Goal: Information Seeking & Learning: Check status

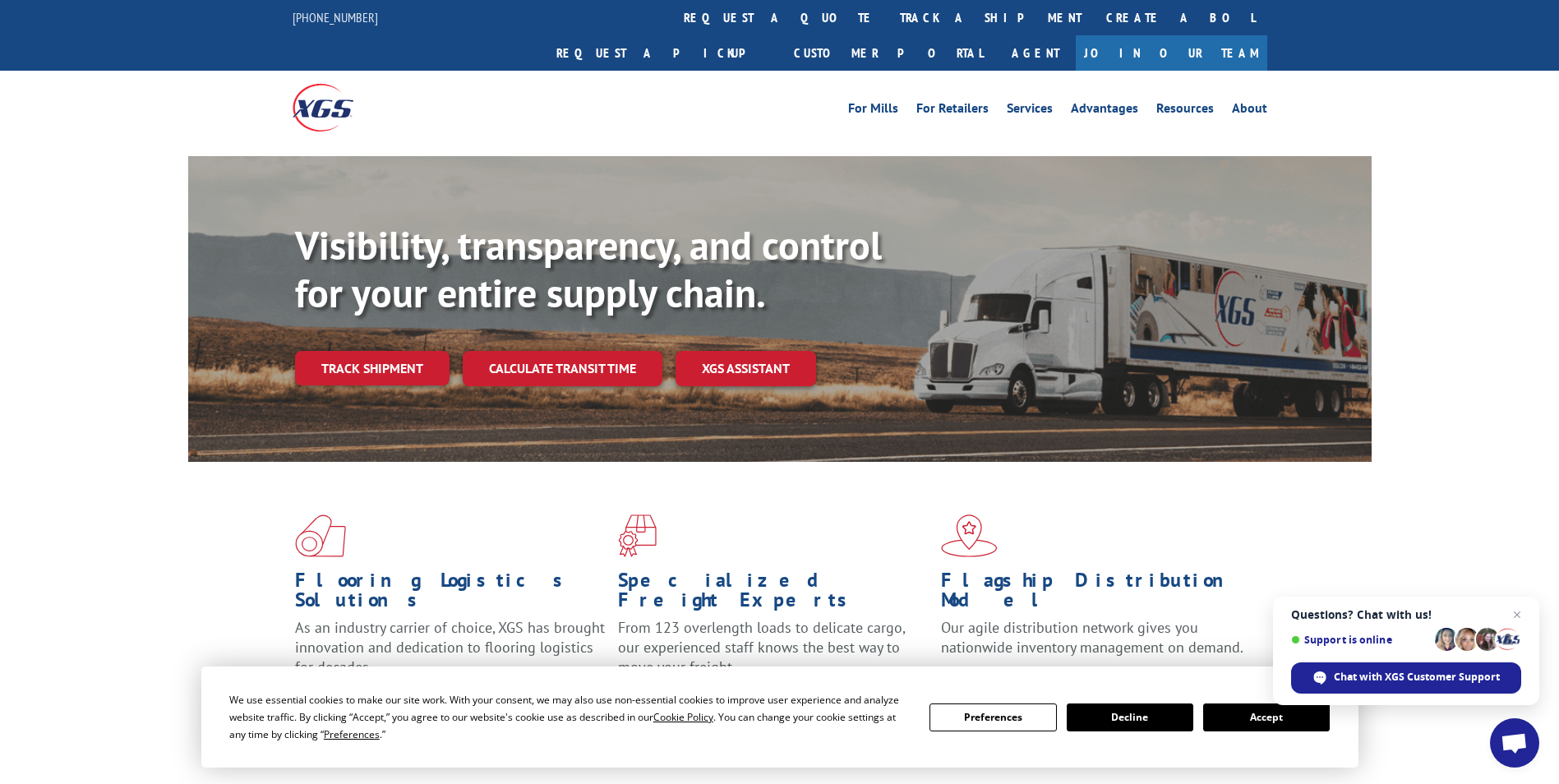
click at [1247, 722] on button "Accept" at bounding box center [1266, 717] width 127 height 28
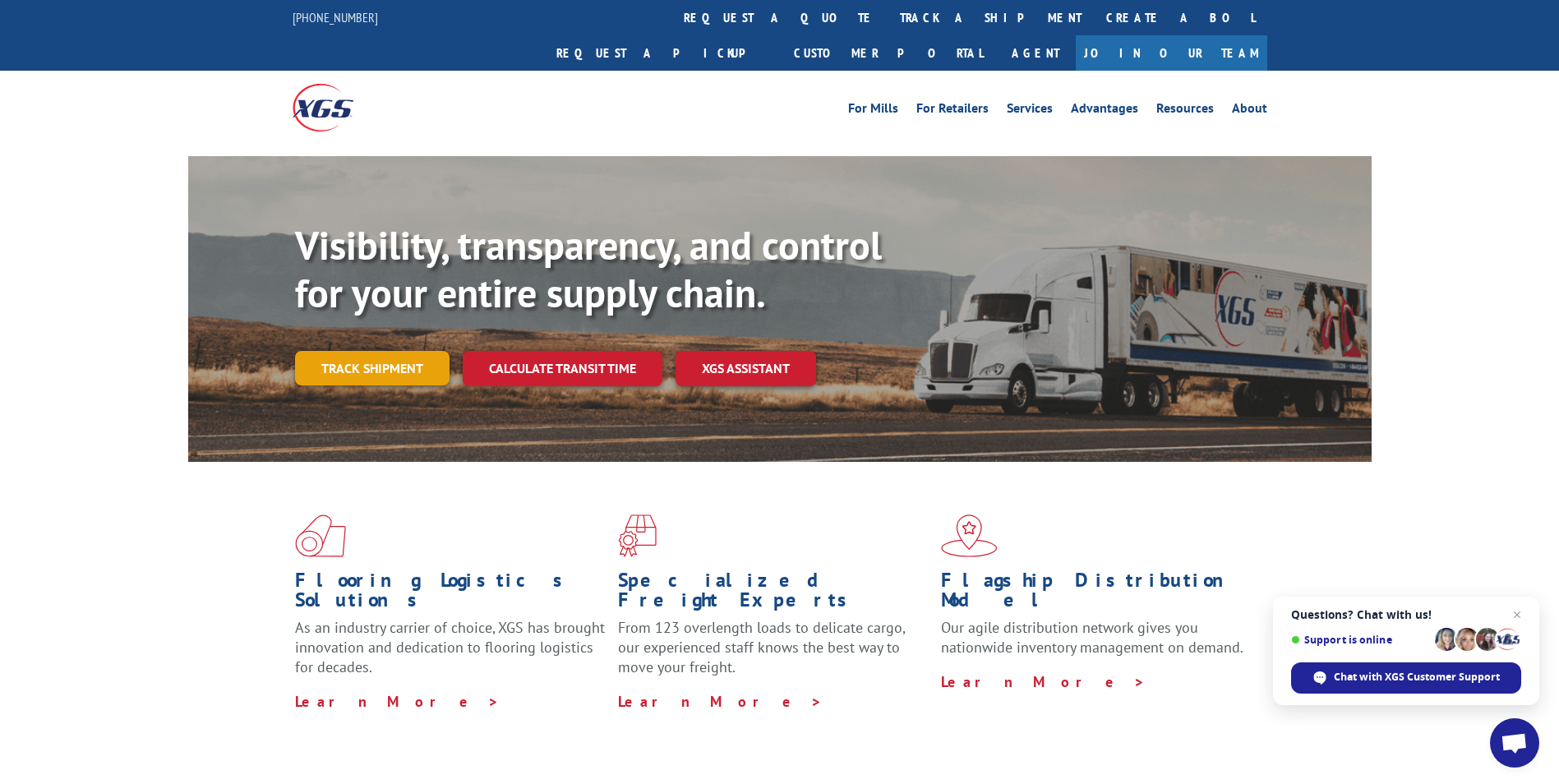
click at [358, 351] on link "Track shipment" at bounding box center [373, 368] width 155 height 35
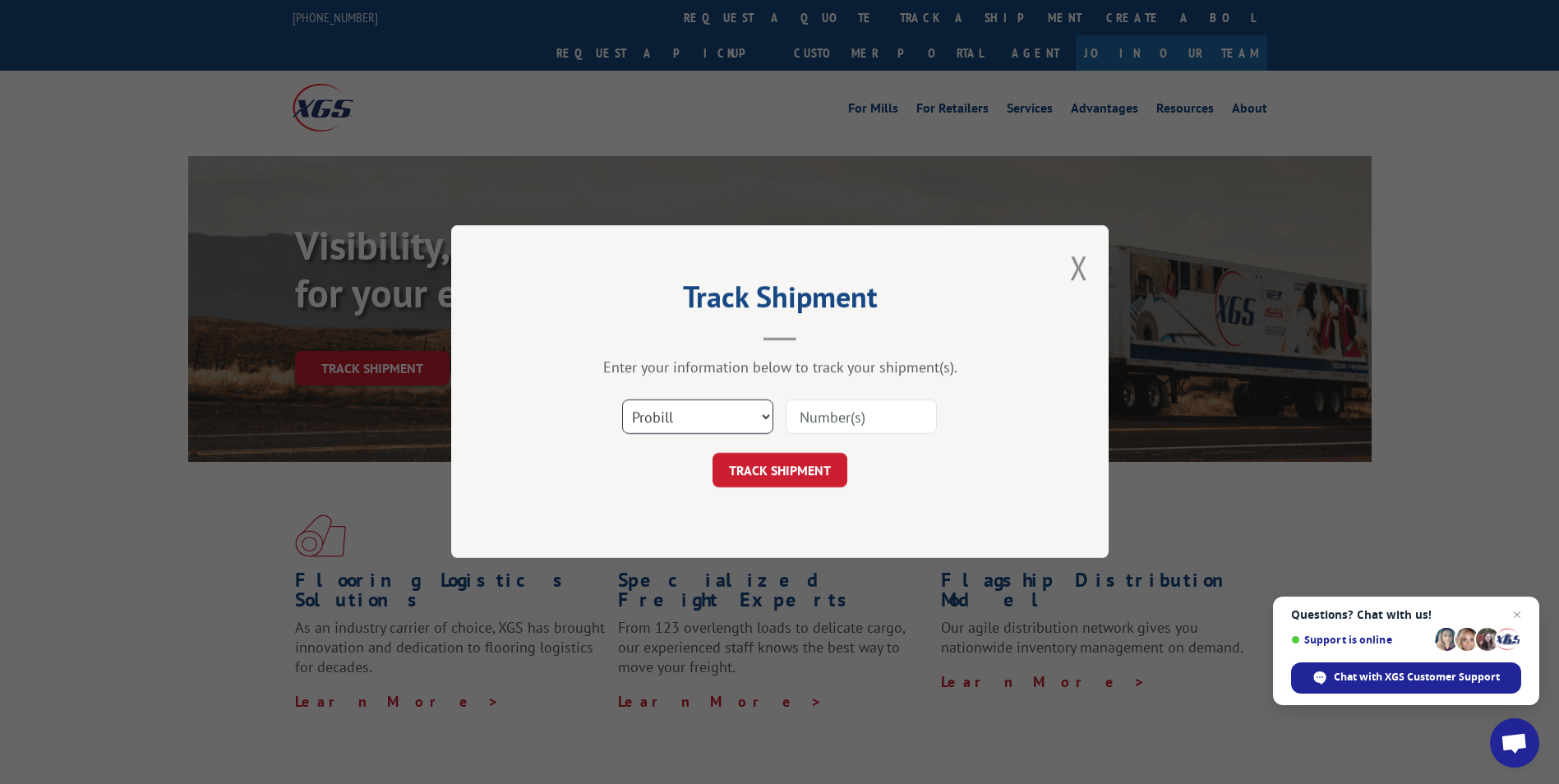
click at [766, 415] on select "Select category... Probill BOL PO" at bounding box center [697, 417] width 151 height 35
click at [841, 412] on input at bounding box center [862, 417] width 151 height 35
paste input "7489128"
type input "7489128"
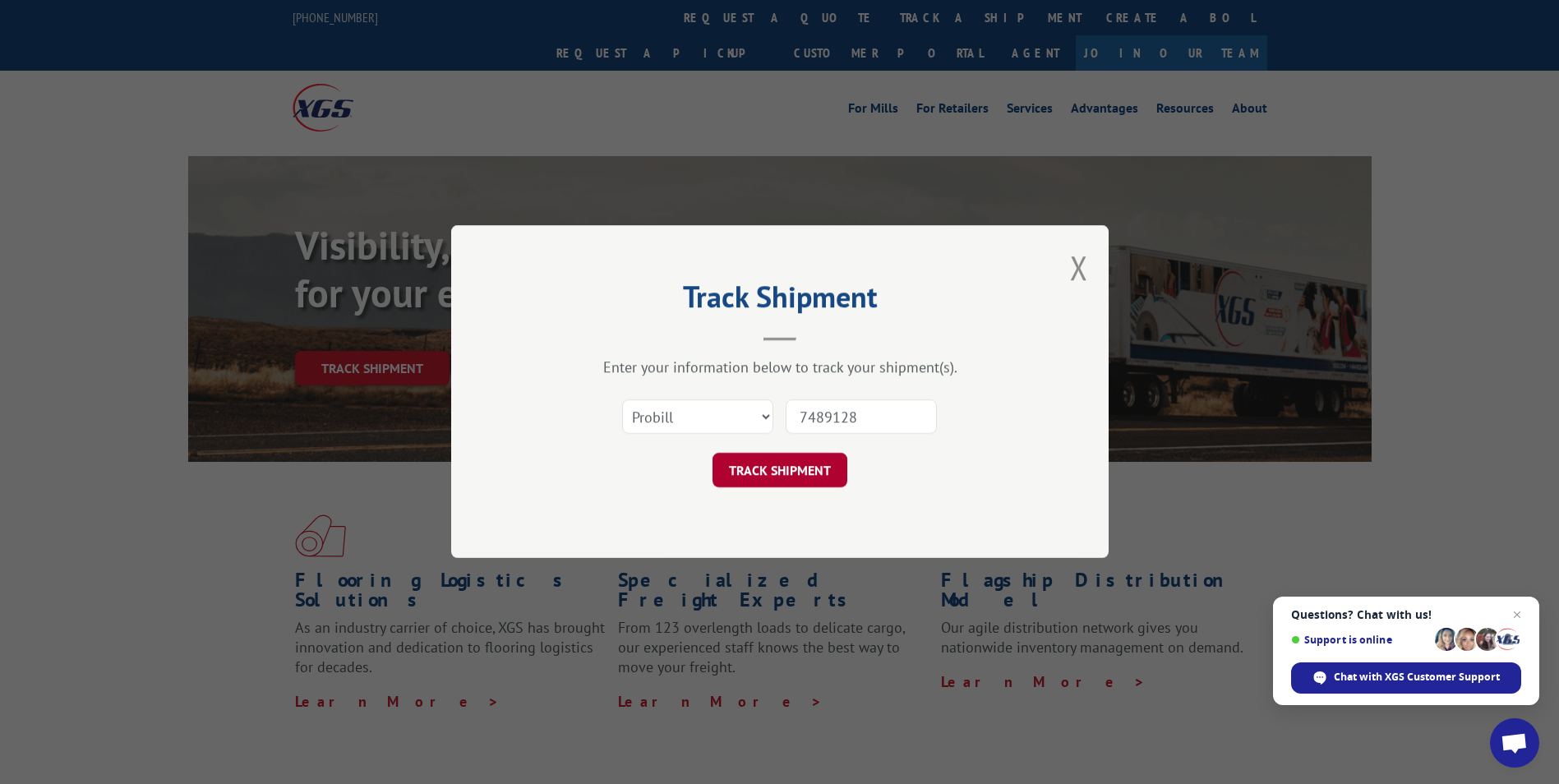
click at [780, 469] on button "TRACK SHIPMENT" at bounding box center [780, 470] width 134 height 35
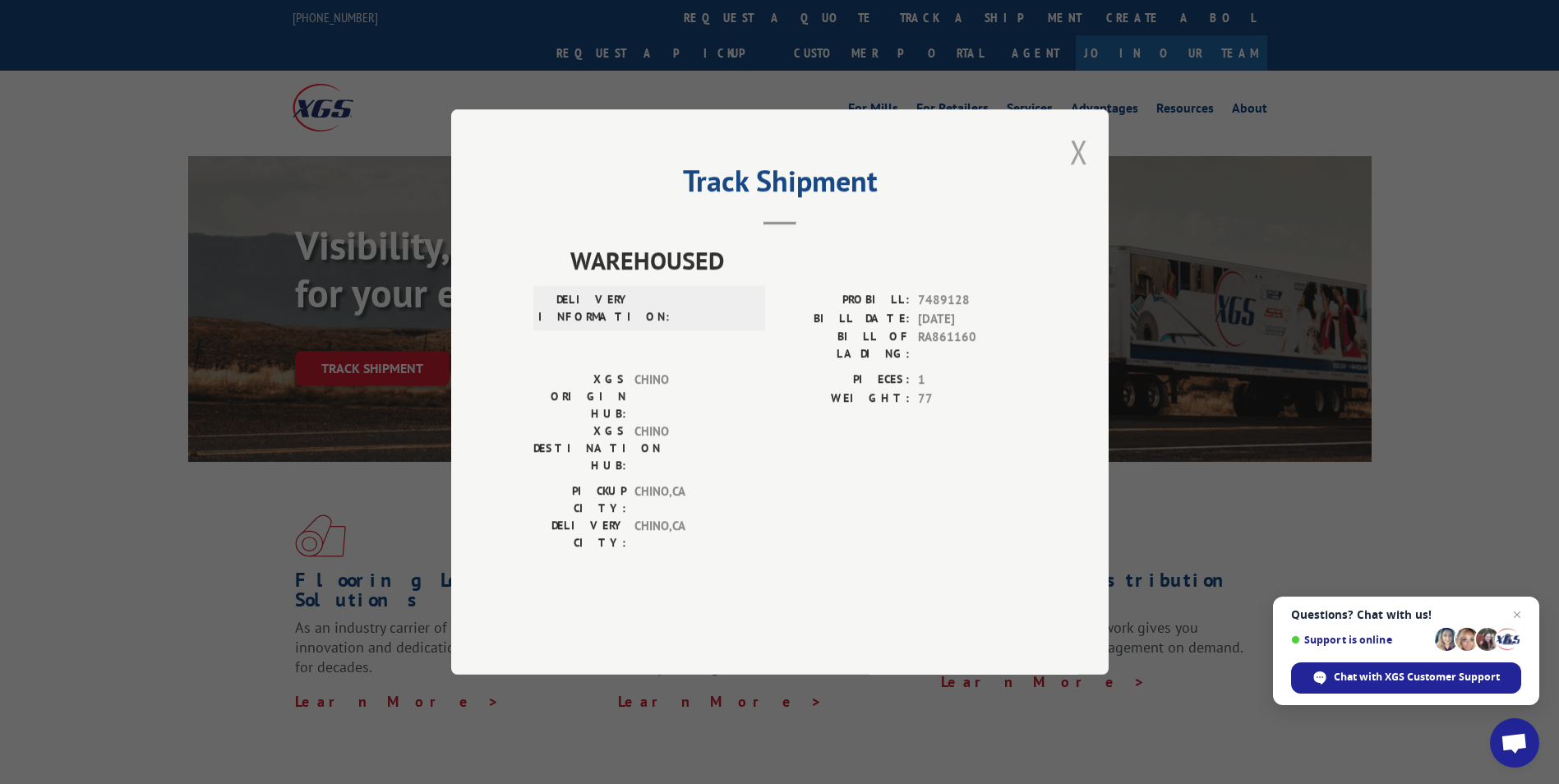
click at [1078, 173] on button "Close modal" at bounding box center [1078, 151] width 18 height 43
